Goal: Information Seeking & Learning: Learn about a topic

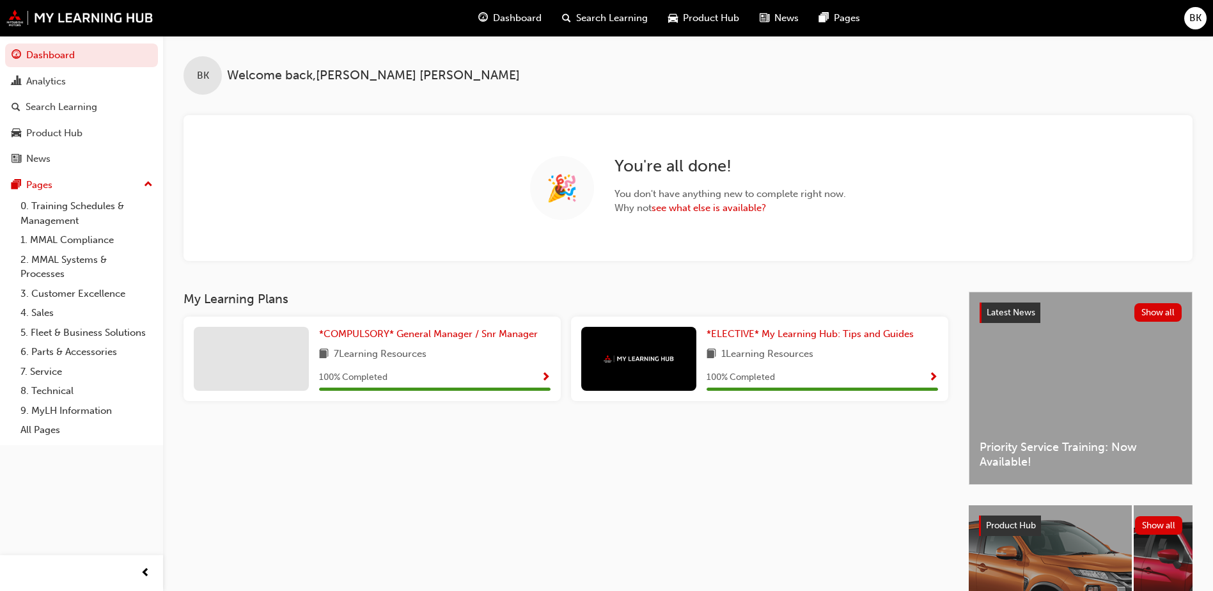
click at [1190, 20] on span "BK" at bounding box center [1195, 18] width 12 height 15
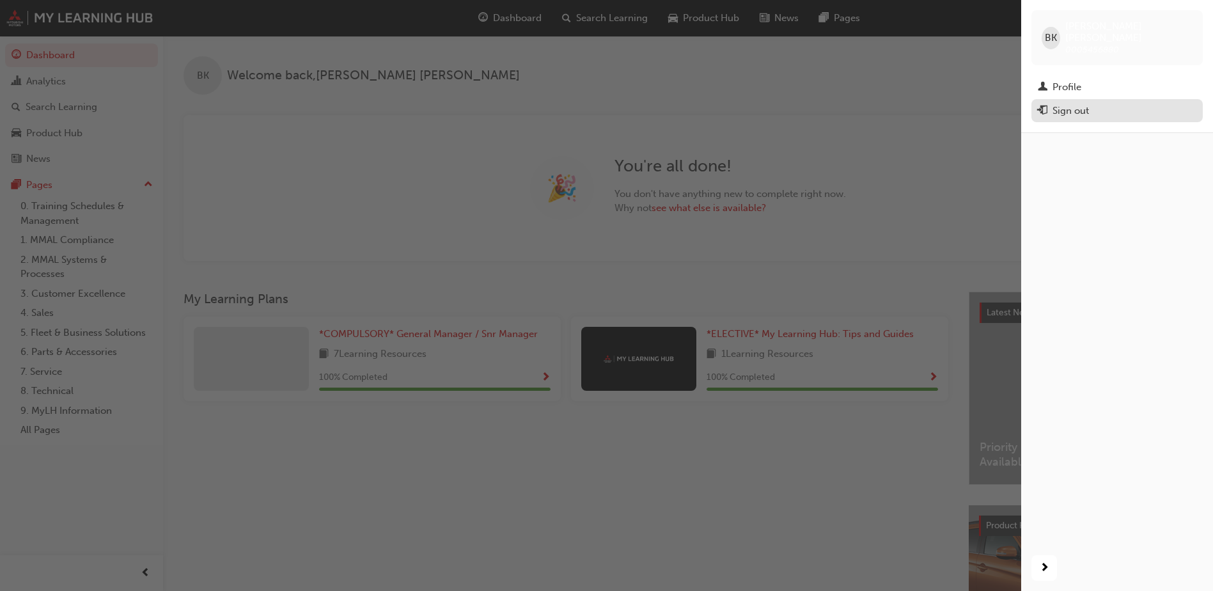
click at [1060, 104] on div "Sign out" at bounding box center [1070, 111] width 36 height 15
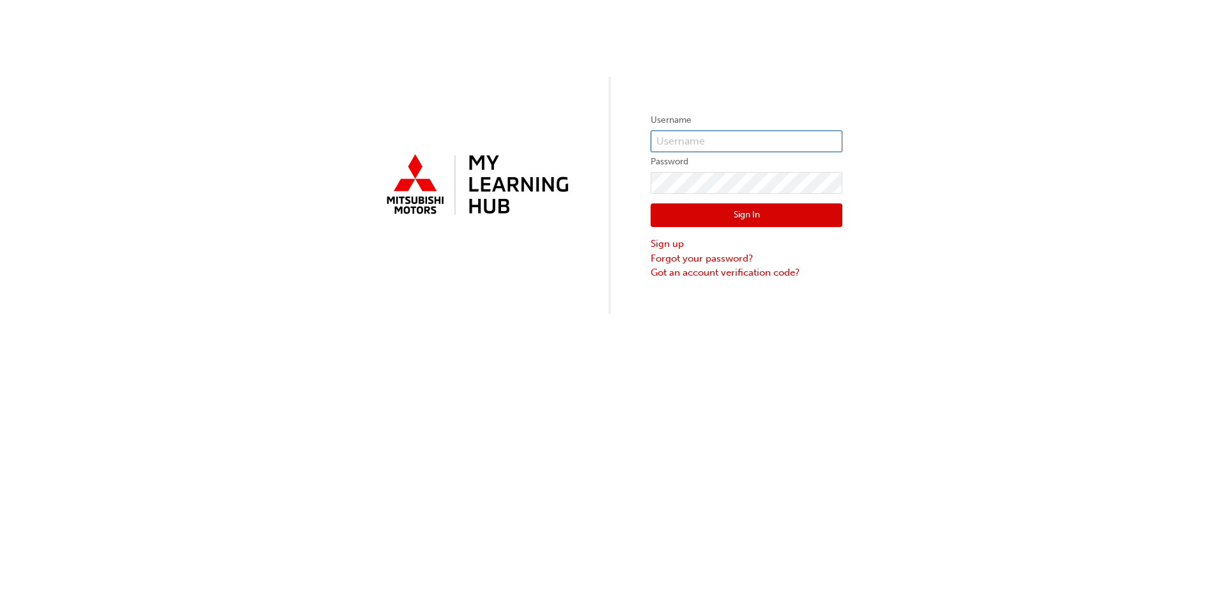
type input "0005456880"
click at [706, 218] on button "Sign In" at bounding box center [747, 215] width 192 height 24
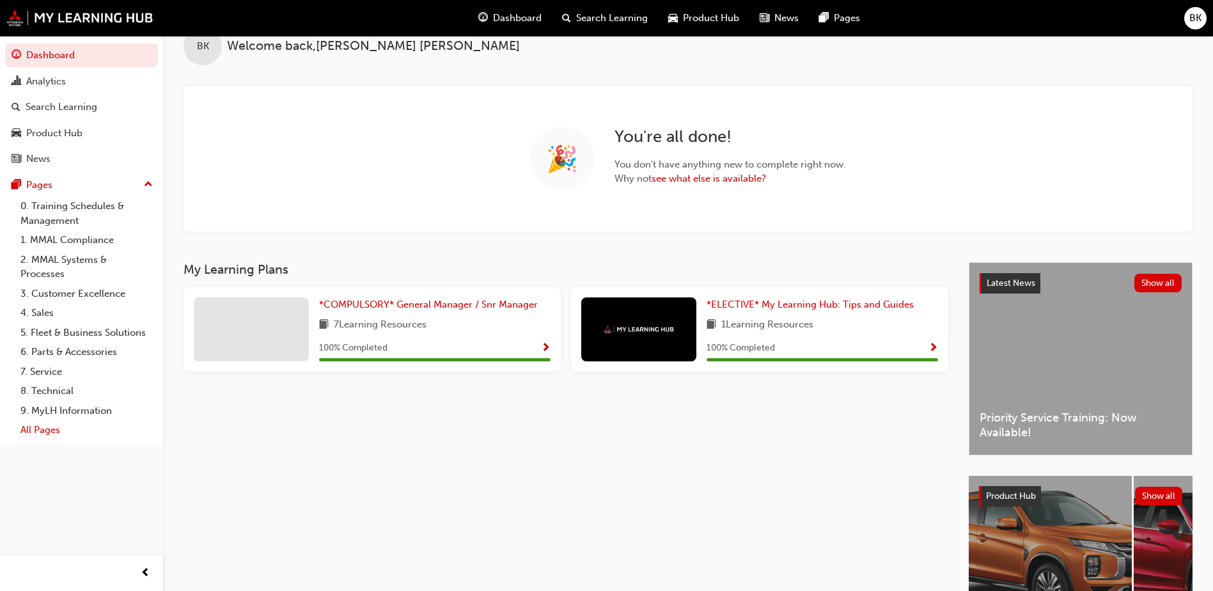
scroll to position [32, 0]
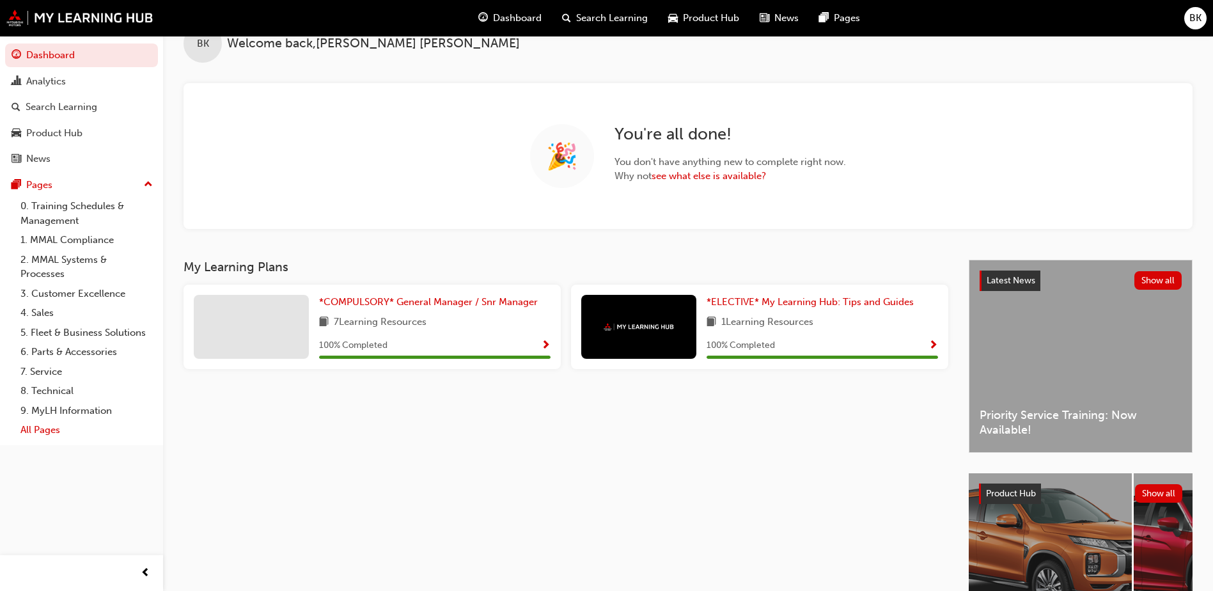
click at [28, 430] on link "All Pages" at bounding box center [86, 430] width 143 height 20
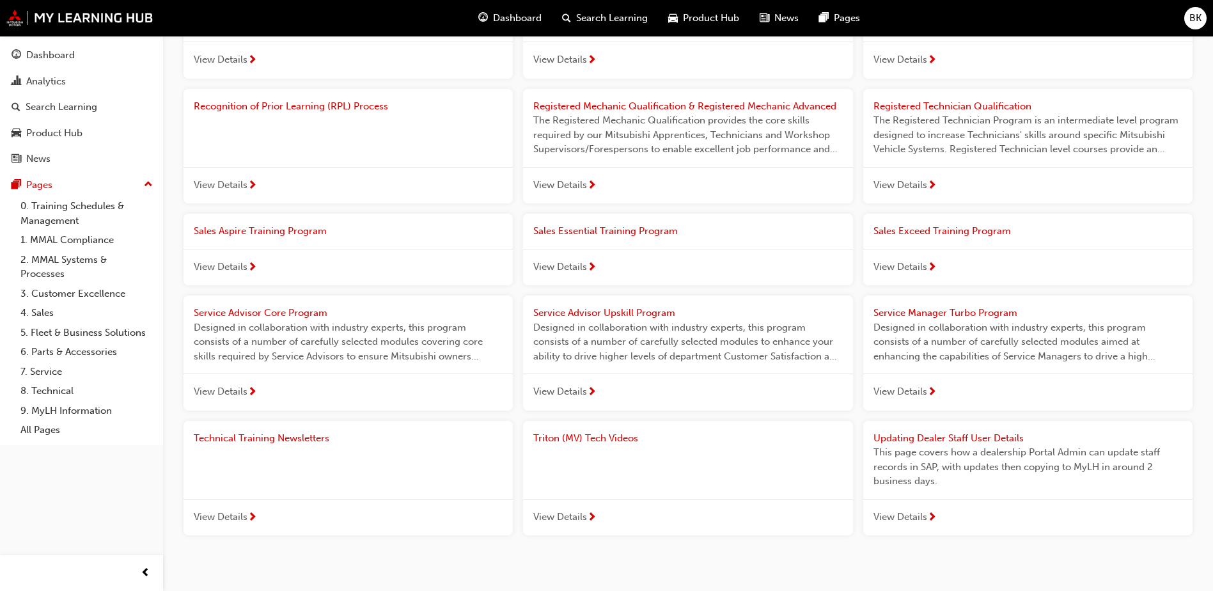
scroll to position [1161, 0]
click at [225, 435] on span "Technical Training Newsletters" at bounding box center [262, 441] width 136 height 12
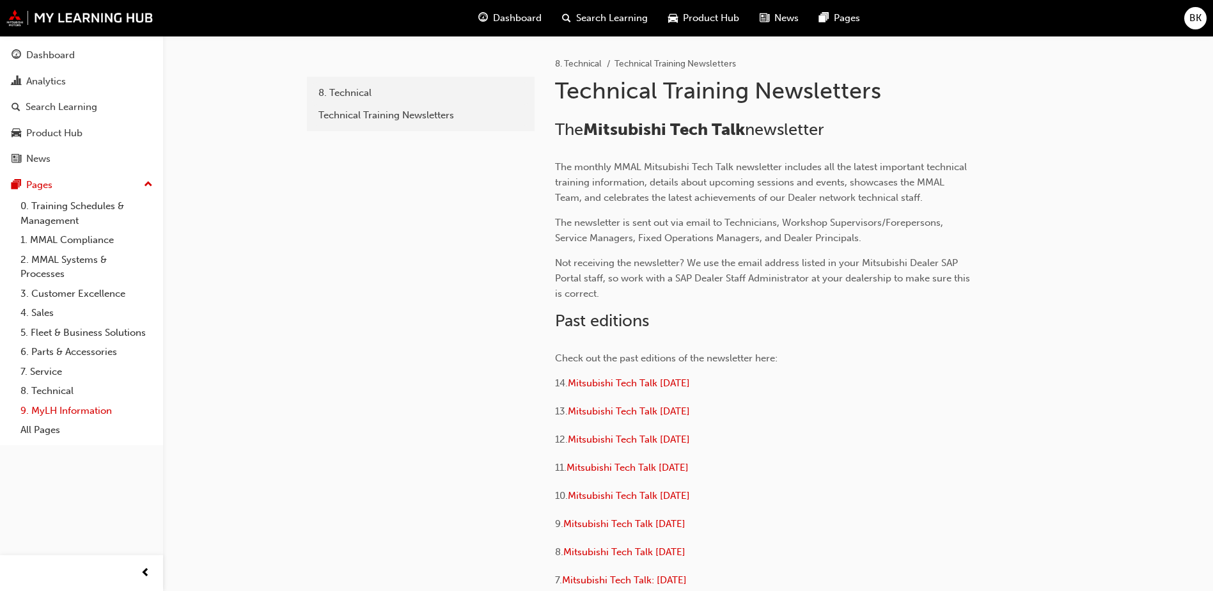
click at [57, 410] on link "9. MyLH Information" at bounding box center [86, 411] width 143 height 20
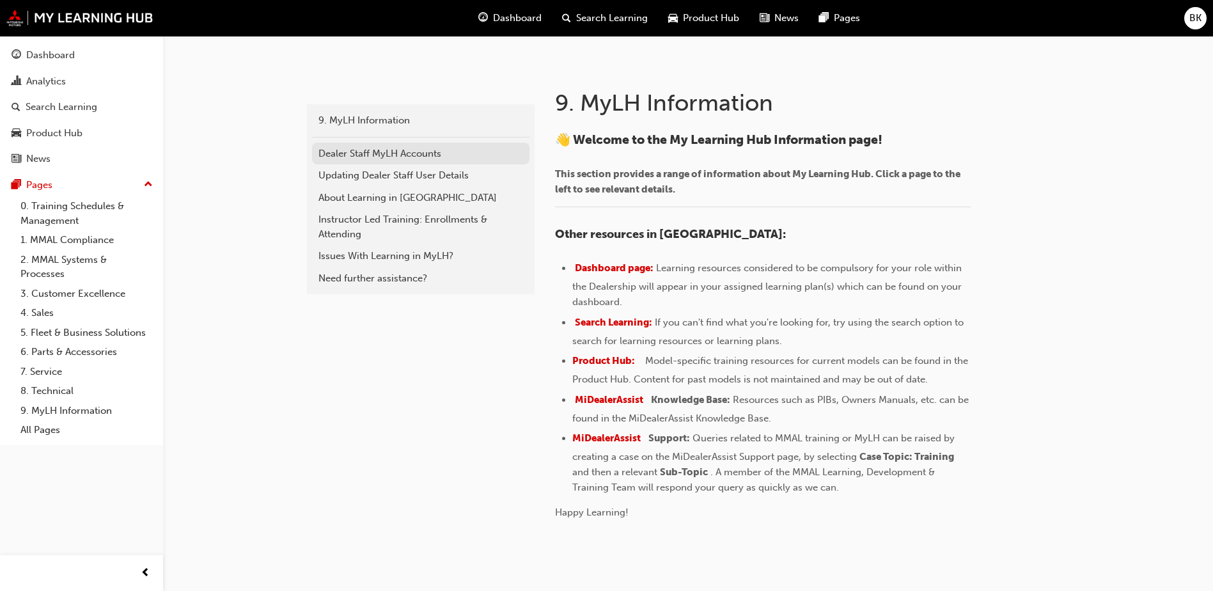
scroll to position [281, 0]
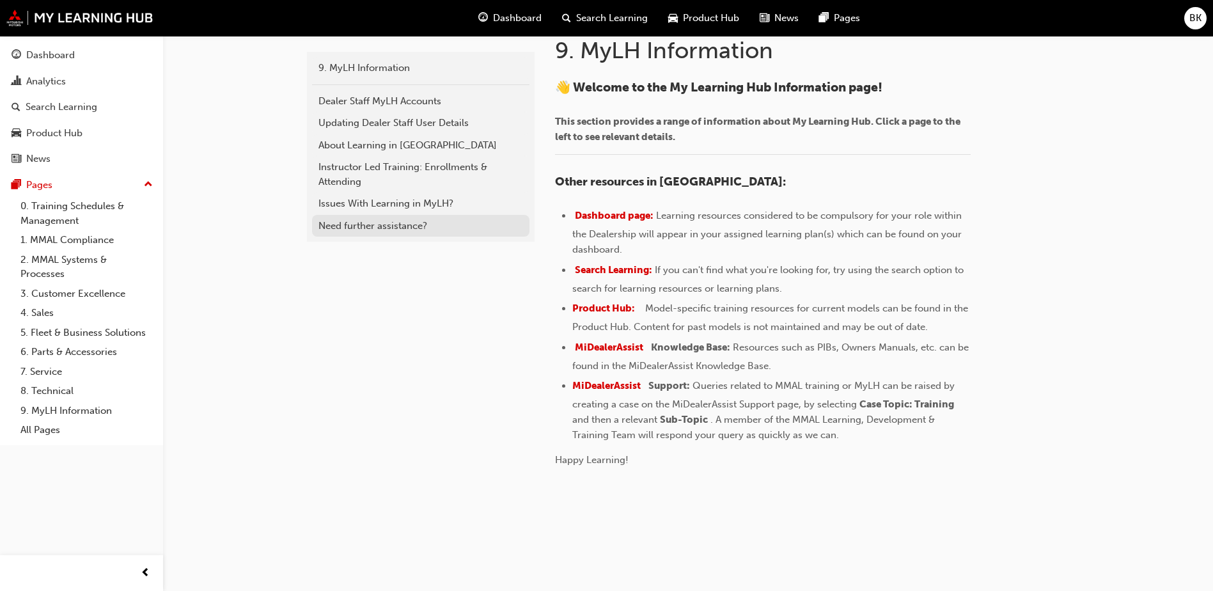
click at [380, 224] on div "Need further assistance?" at bounding box center [420, 226] width 205 height 15
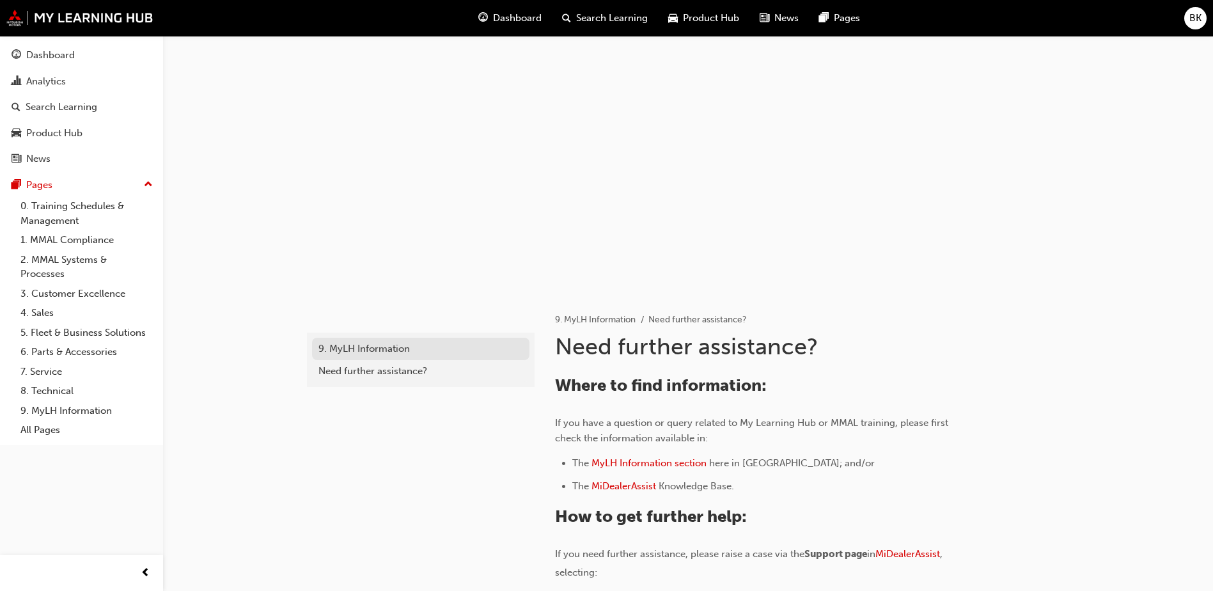
click at [370, 348] on div "9. MyLH Information" at bounding box center [420, 348] width 205 height 15
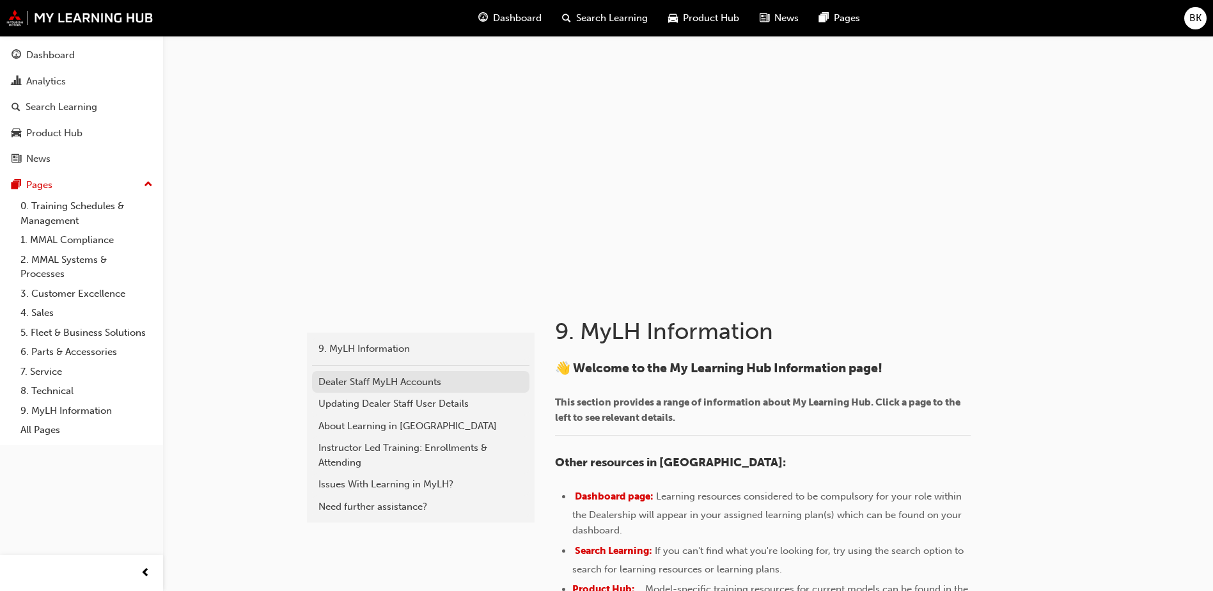
click at [412, 378] on div "Dealer Staff MyLH Accounts" at bounding box center [420, 382] width 205 height 15
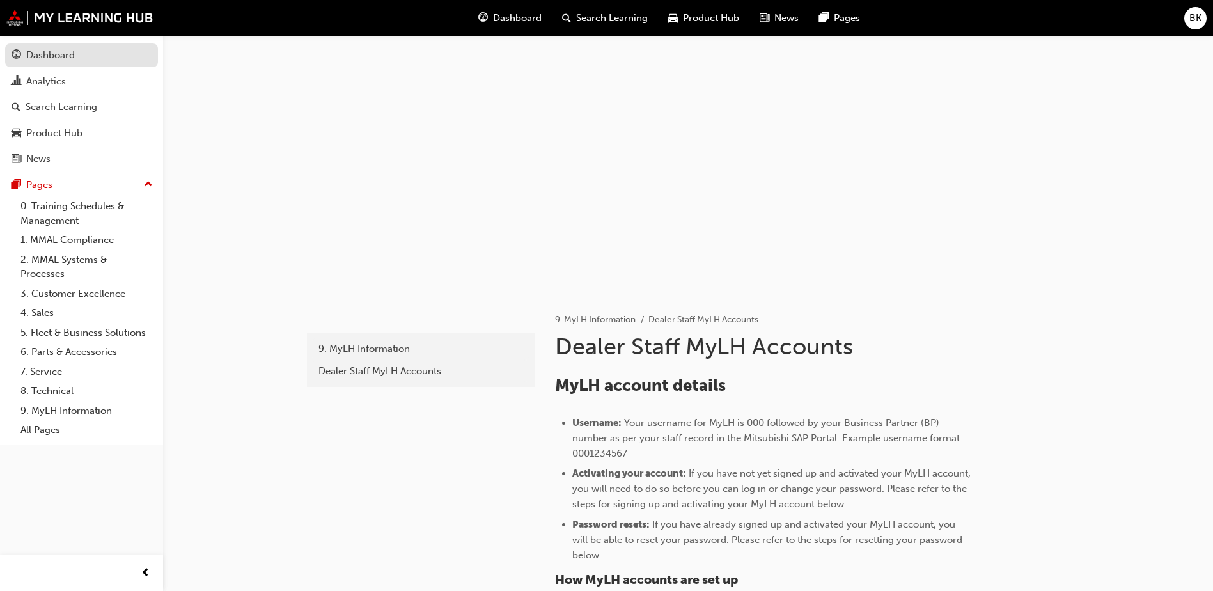
click at [59, 54] on div "Dashboard" at bounding box center [50, 55] width 49 height 15
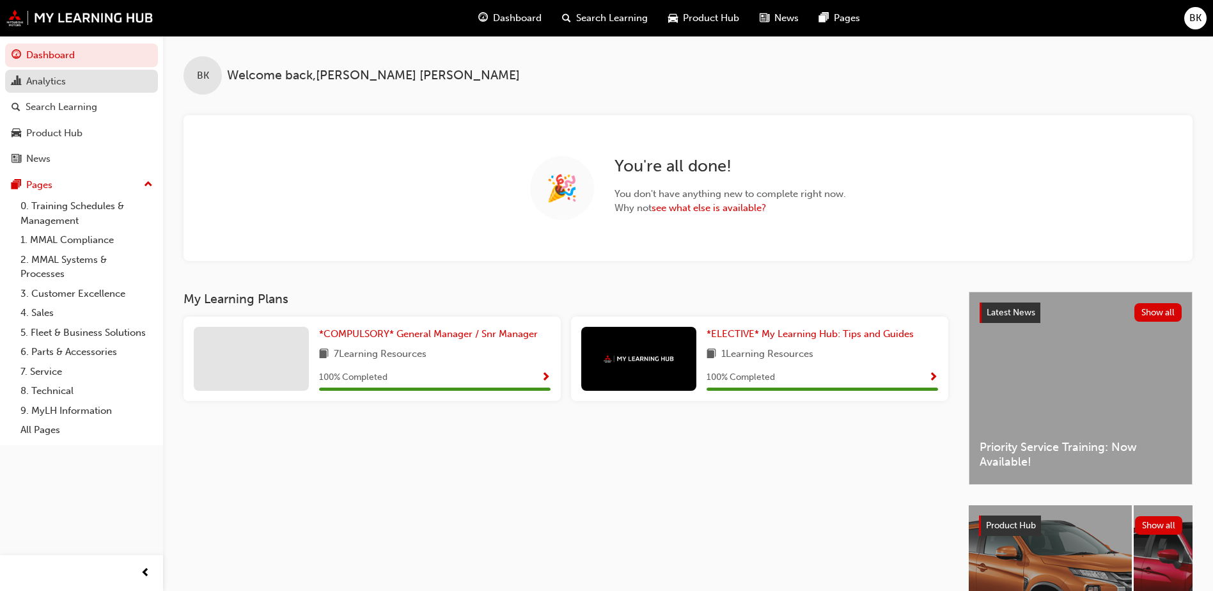
click at [56, 83] on div "Analytics" at bounding box center [46, 81] width 40 height 15
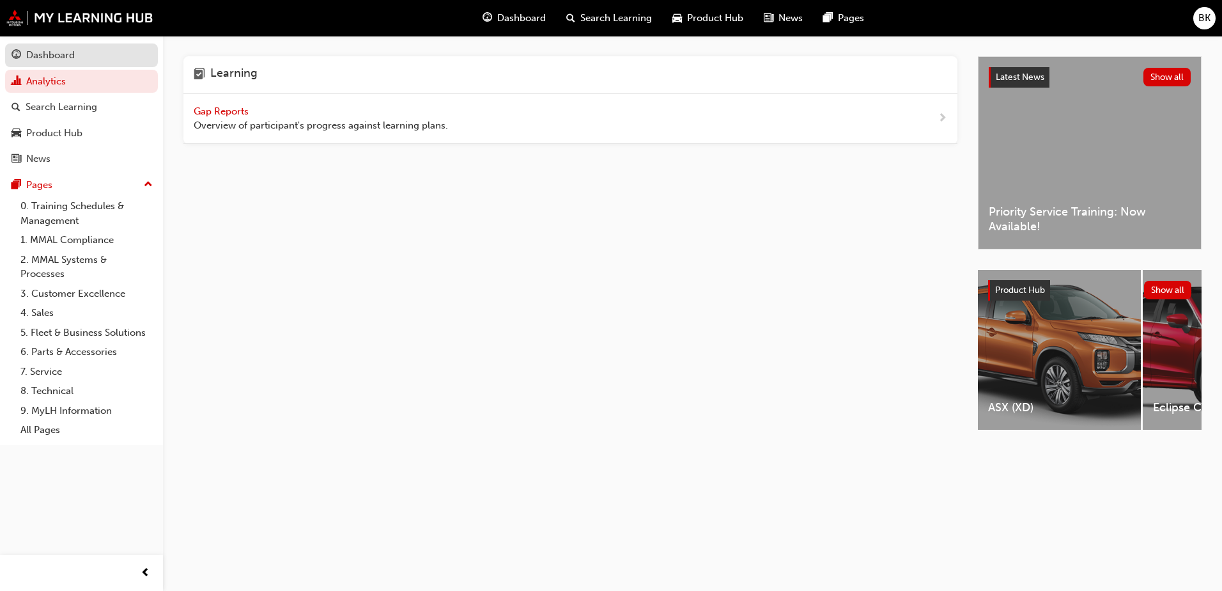
click at [40, 53] on div "Dashboard" at bounding box center [50, 55] width 49 height 15
